Goal: Check status: Check status

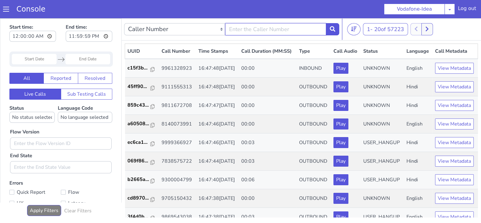
click at [238, 30] on input "text" at bounding box center [275, 29] width 101 height 12
paste input "6000369003"
type input "6000369003"
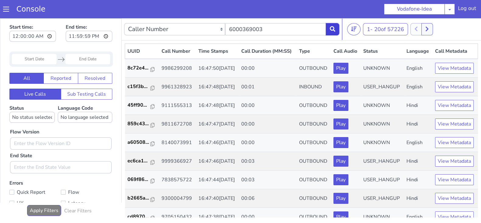
click at [331, 31] on icon at bounding box center [332, 28] width 5 height 5
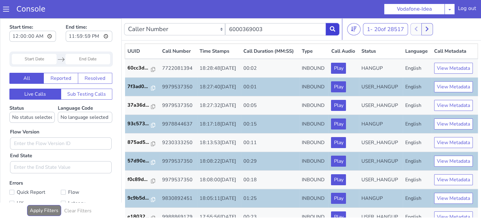
click at [331, 31] on icon at bounding box center [332, 28] width 5 height 5
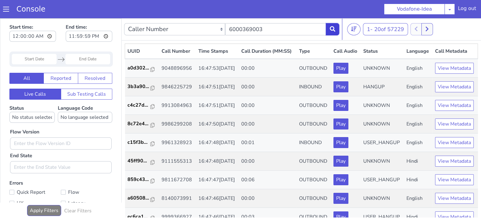
click at [331, 31] on icon at bounding box center [332, 28] width 5 height 5
click at [332, 30] on icon at bounding box center [332, 28] width 5 height 5
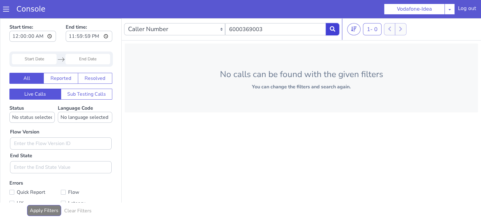
click at [332, 30] on icon at bounding box center [332, 28] width 5 height 5
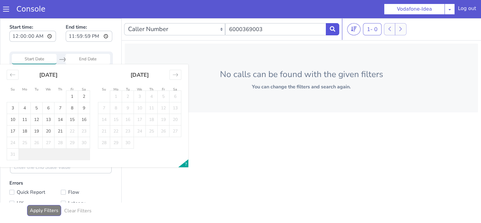
click at [25, 58] on input "Start Date" at bounding box center [34, 59] width 45 height 10
click at [14, 78] on div "Move backward to switch to the previous month." at bounding box center [13, 75] width 12 height 10
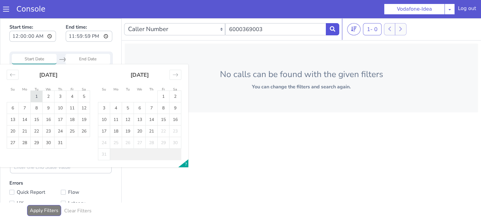
click at [34, 97] on td "1" at bounding box center [37, 97] width 12 height 12
type input "[DATE]"
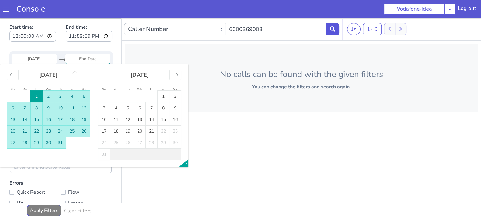
click at [63, 147] on td "31" at bounding box center [60, 143] width 12 height 12
type input "[DATE]"
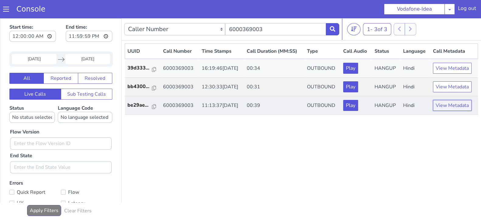
click at [462, 109] on button "View Metadata" at bounding box center [452, 105] width 39 height 11
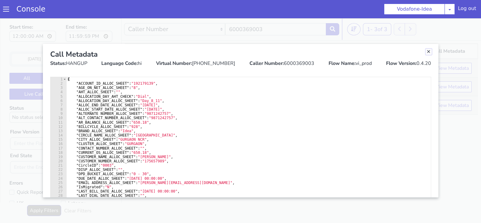
click at [428, 50] on link "Close" at bounding box center [429, 52] width 6 height 6
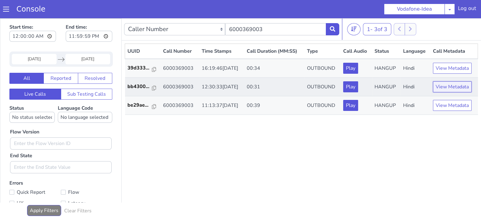
click at [447, 90] on button "View Metadata" at bounding box center [452, 86] width 39 height 11
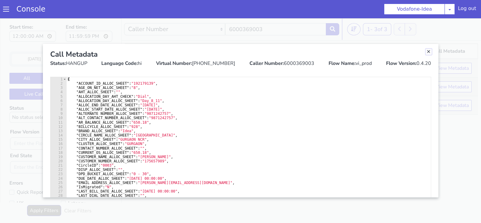
click at [430, 49] on link "Close" at bounding box center [429, 52] width 6 height 6
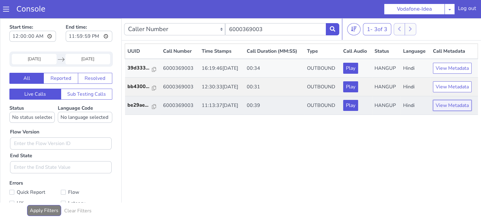
click at [448, 101] on button "View Metadata" at bounding box center [452, 105] width 39 height 11
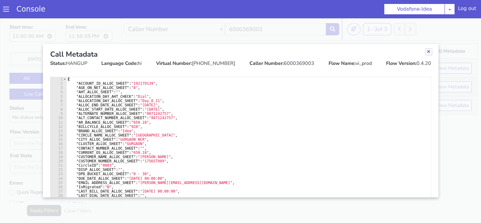
click at [431, 53] on link "Close" at bounding box center [429, 52] width 6 height 6
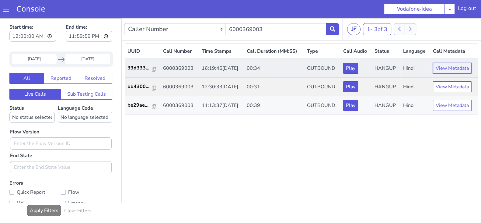
click at [450, 68] on button "View Metadata" at bounding box center [452, 68] width 39 height 11
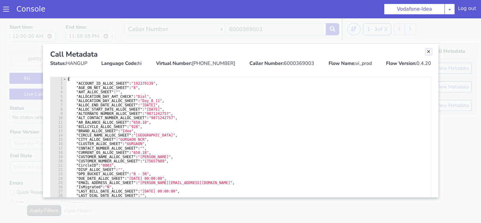
click at [428, 51] on link "Close" at bounding box center [429, 52] width 6 height 6
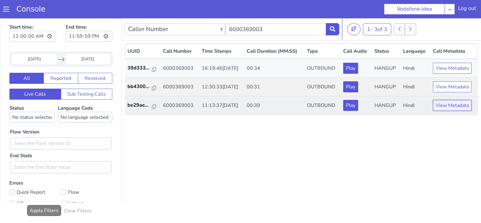
click at [457, 103] on button "View Metadata" at bounding box center [452, 105] width 39 height 11
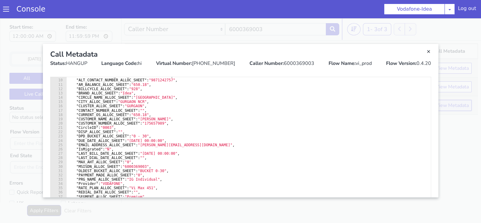
scroll to position [38, 0]
click at [428, 52] on link "Close" at bounding box center [429, 52] width 6 height 6
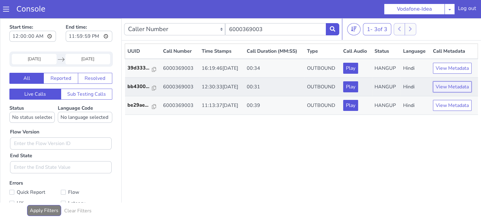
click at [447, 89] on button "View Metadata" at bounding box center [452, 86] width 39 height 11
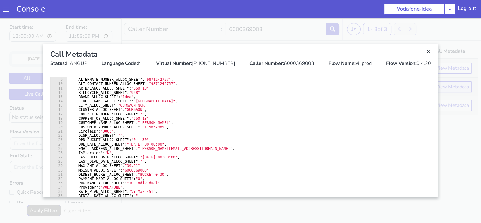
scroll to position [34, 0]
click at [427, 50] on link "Close" at bounding box center [429, 52] width 6 height 6
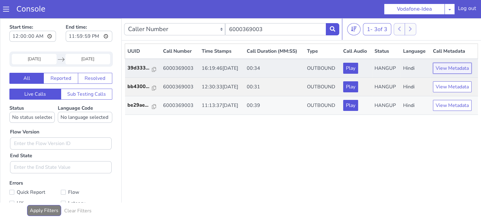
click at [442, 67] on button "View Metadata" at bounding box center [452, 68] width 39 height 11
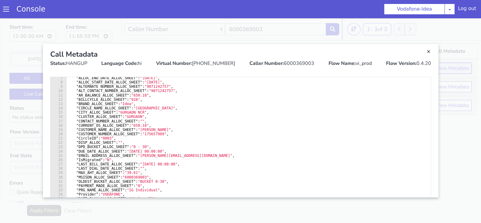
scroll to position [27, 0]
click at [428, 49] on link "Close" at bounding box center [429, 52] width 6 height 6
